Goal: Check status: Check status

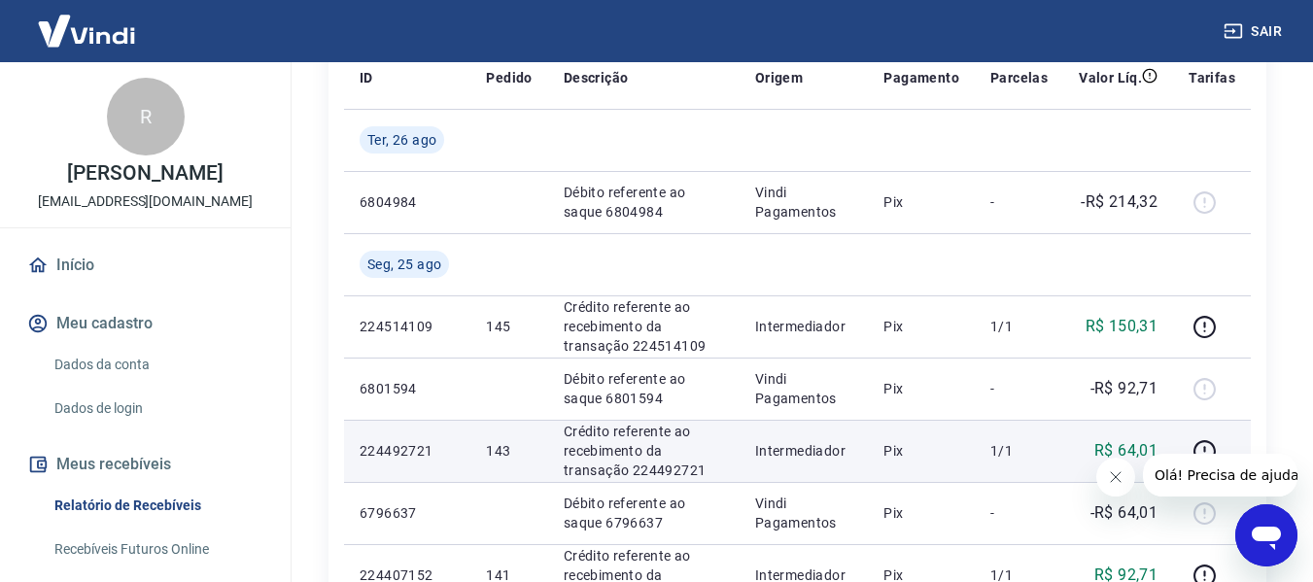
scroll to position [389, 0]
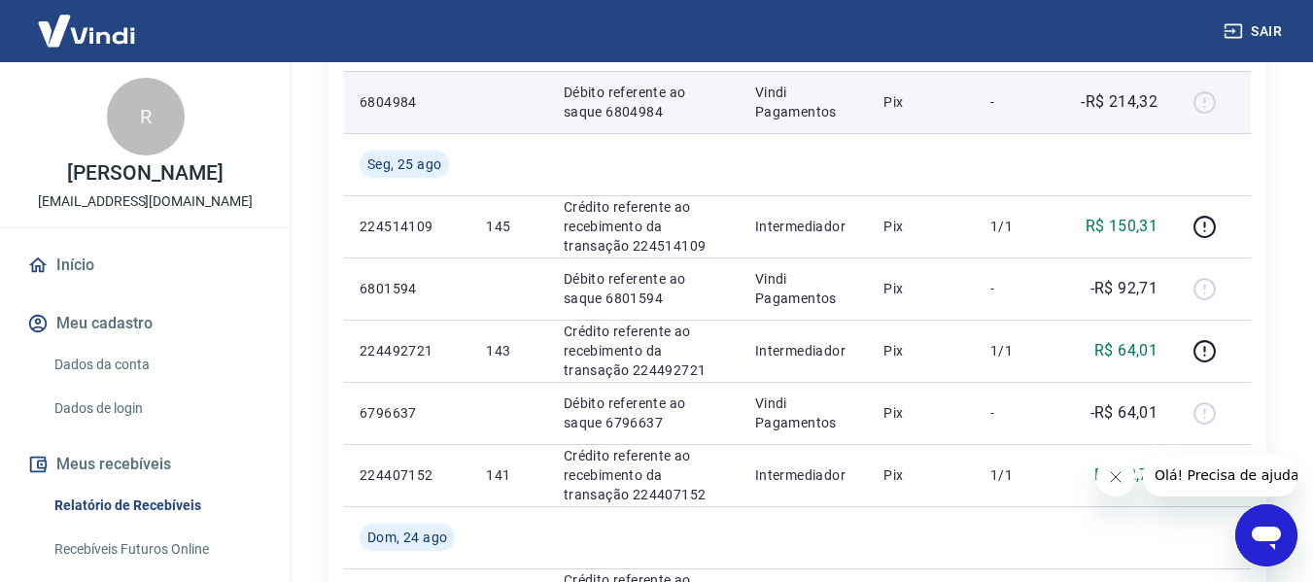
click at [367, 105] on p "6804984" at bounding box center [407, 101] width 95 height 19
drag, startPoint x: 713, startPoint y: 106, endPoint x: 1043, endPoint y: 105, distance: 330.5
click at [1005, 105] on tr "6804984 Débito referente ao saque 6804984 Vindi Pagamentos Pix - -R$ 214,32" at bounding box center [797, 102] width 907 height 62
click at [1196, 101] on div at bounding box center [1212, 102] width 47 height 31
click at [1198, 101] on div at bounding box center [1212, 102] width 47 height 31
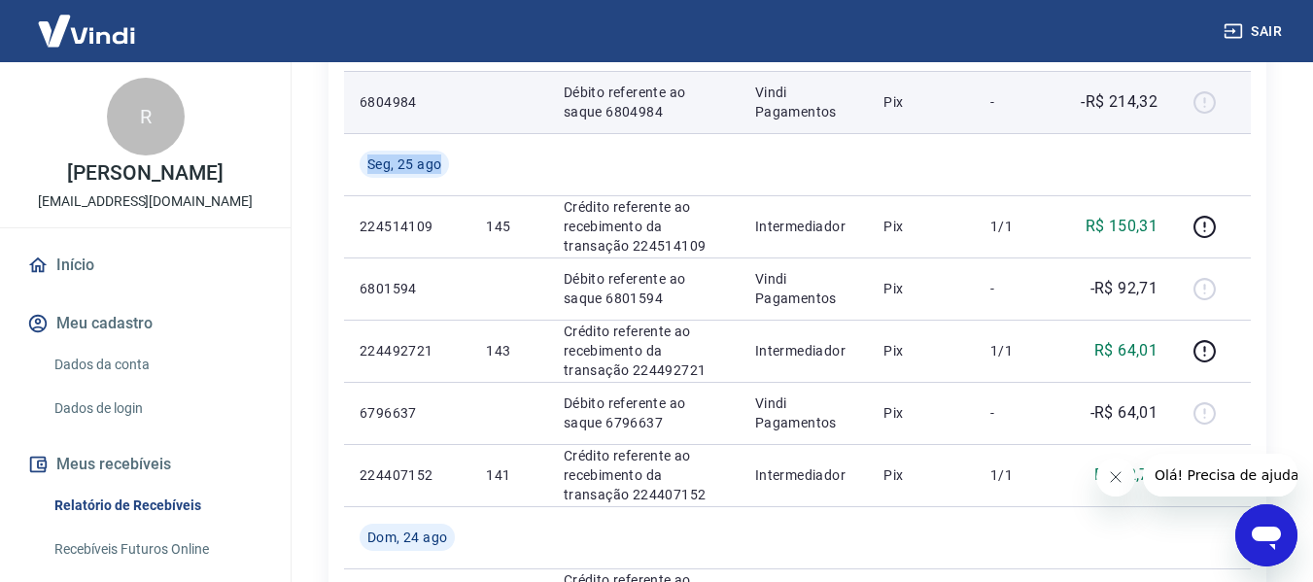
click at [1198, 101] on div at bounding box center [1212, 102] width 47 height 31
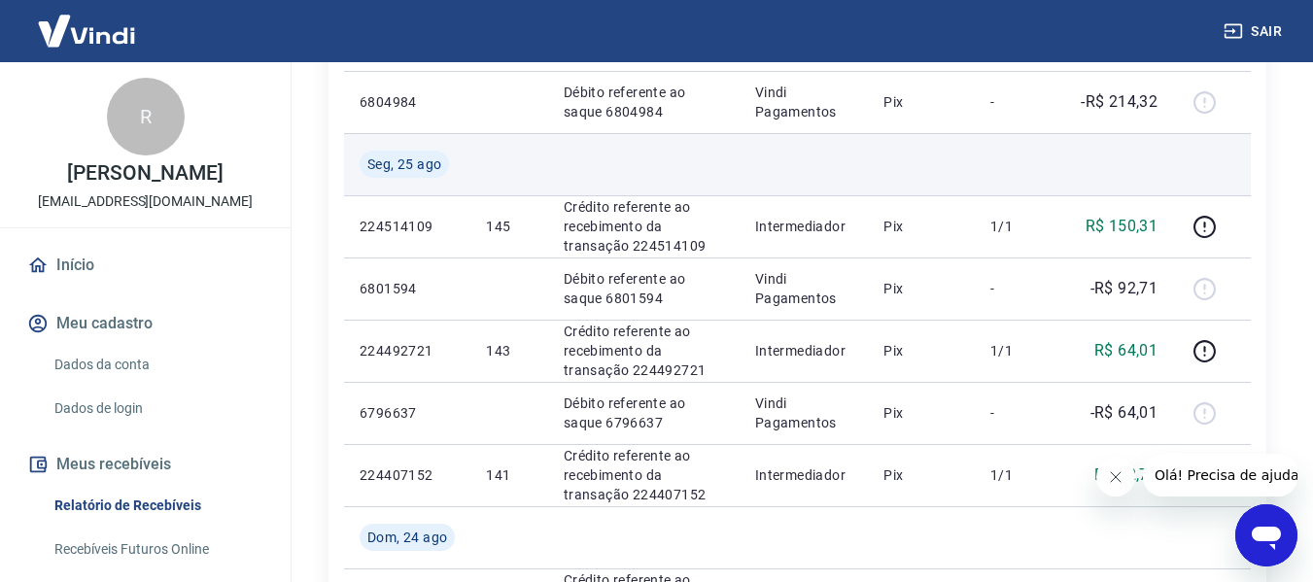
click at [573, 150] on td at bounding box center [644, 164] width 192 height 62
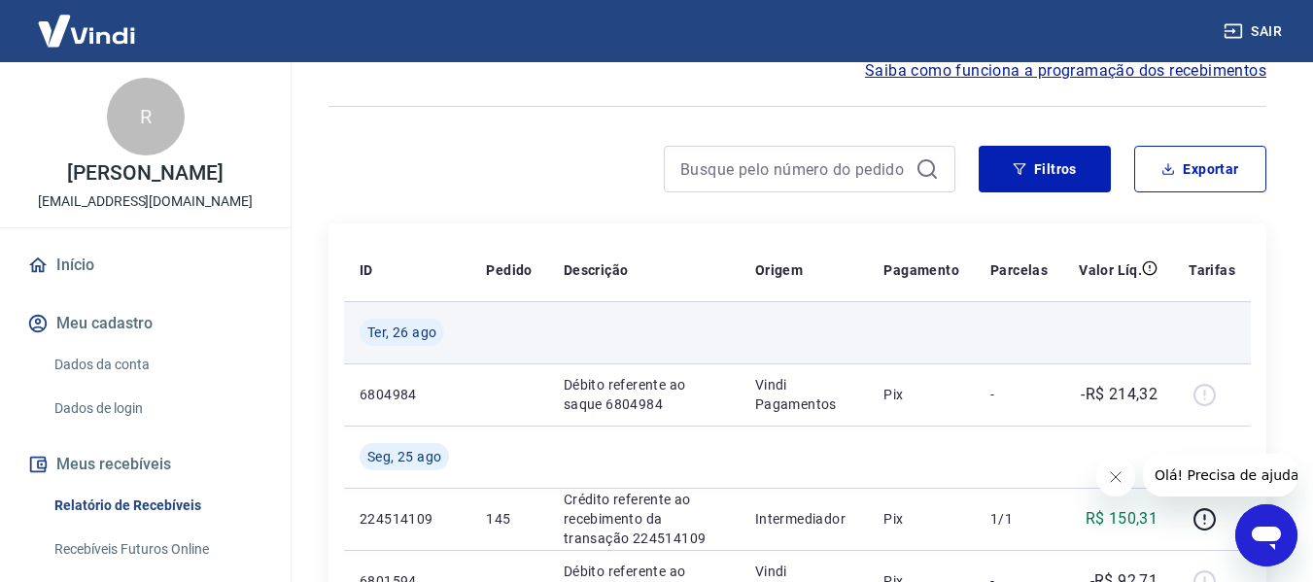
scroll to position [0, 0]
